Goal: Information Seeking & Learning: Check status

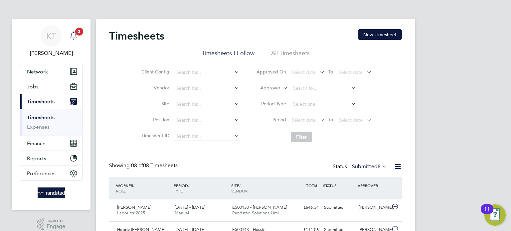
click at [79, 35] on span "2" at bounding box center [79, 32] width 8 height 8
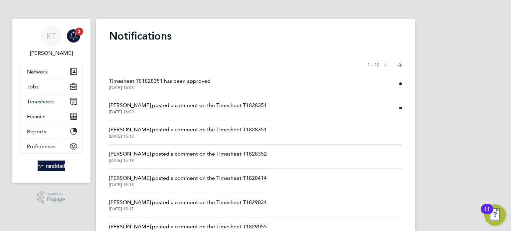
click at [176, 85] on span "[DATE] 16:03" at bounding box center [159, 87] width 101 height 5
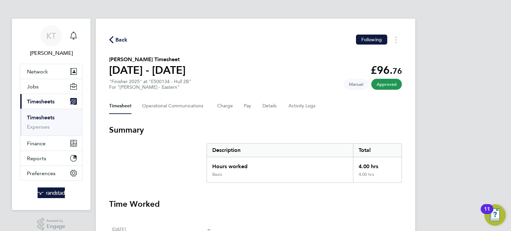
click at [122, 39] on span "Back" at bounding box center [121, 40] width 12 height 8
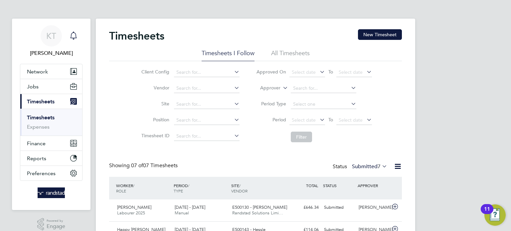
click at [77, 36] on icon "Main navigation" at bounding box center [74, 36] width 8 height 8
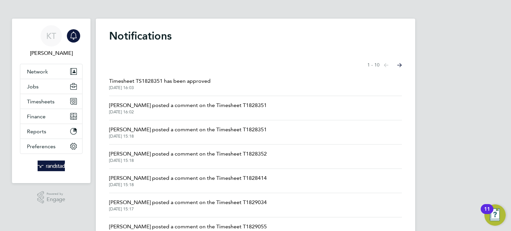
click at [187, 106] on span "[PERSON_NAME] posted a comment on the Timesheet T1828351" at bounding box center [188, 105] width 158 height 8
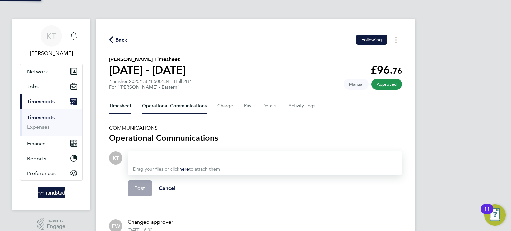
click at [120, 108] on button "Timesheet" at bounding box center [120, 106] width 22 height 16
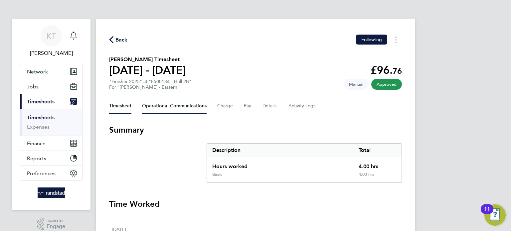
click at [157, 106] on Communications-tab "Operational Communications" at bounding box center [174, 106] width 65 height 16
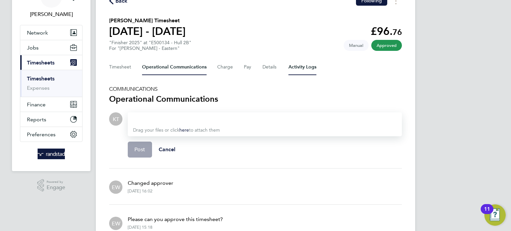
click at [304, 71] on Logs-tab "Activity Logs" at bounding box center [302, 67] width 28 height 16
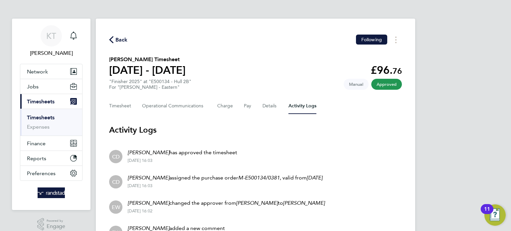
click at [123, 39] on span "Back" at bounding box center [121, 40] width 12 height 8
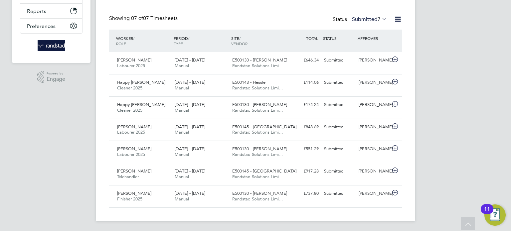
click at [454, 74] on div "KT [PERSON_NAME] Notifications Applications: Network Team Members Businesses Si…" at bounding box center [255, 42] width 511 height 379
